Goal: Find specific page/section: Find specific page/section

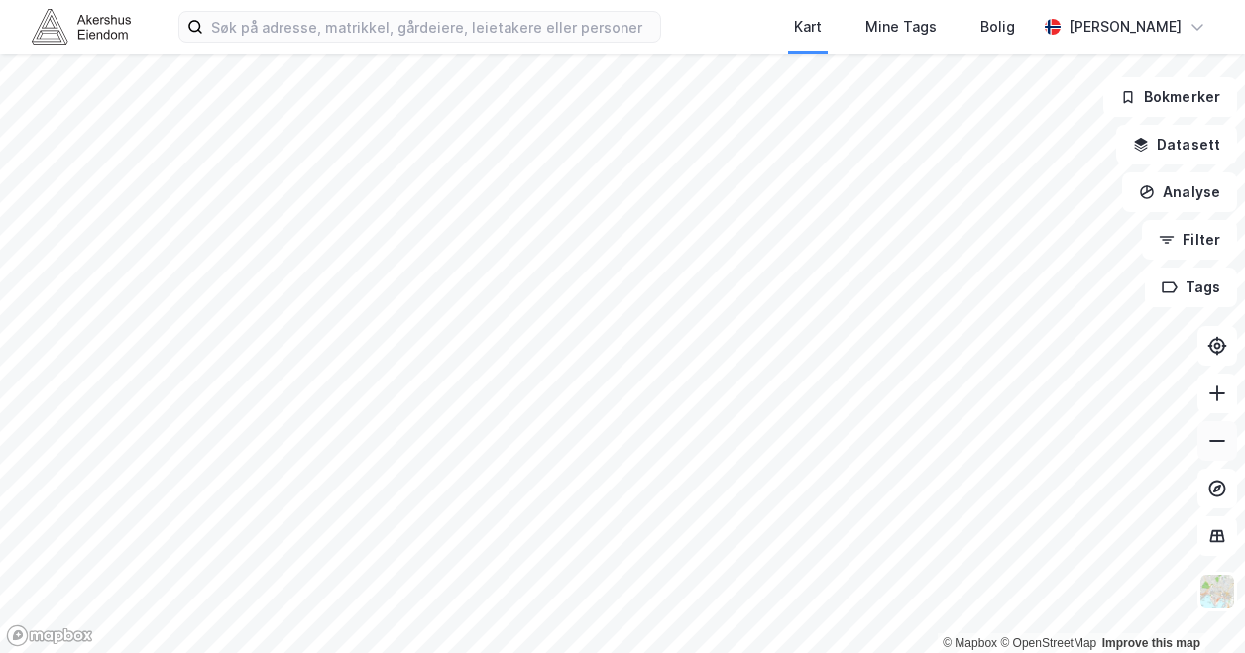
click at [1219, 447] on icon at bounding box center [1217, 441] width 20 height 20
click at [1205, 252] on button "Filter" at bounding box center [1189, 240] width 95 height 40
